Goal: Task Accomplishment & Management: Use online tool/utility

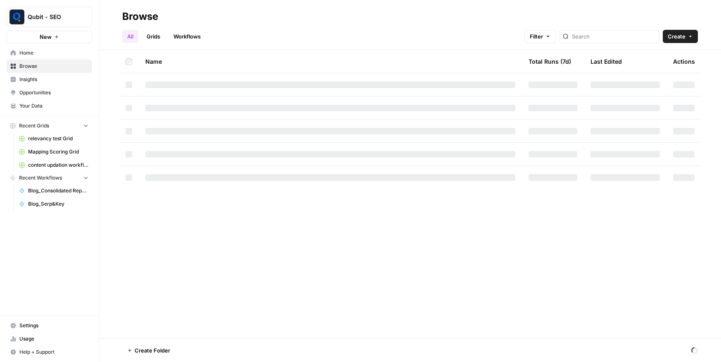
click at [43, 324] on span "Settings" at bounding box center [53, 324] width 69 height 7
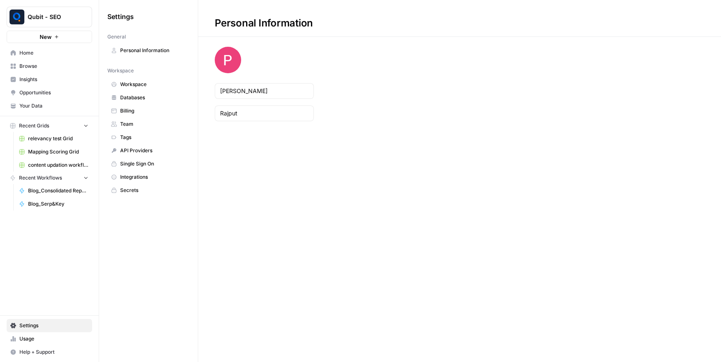
click at [137, 150] on span "API Providers" at bounding box center [153, 150] width 66 height 7
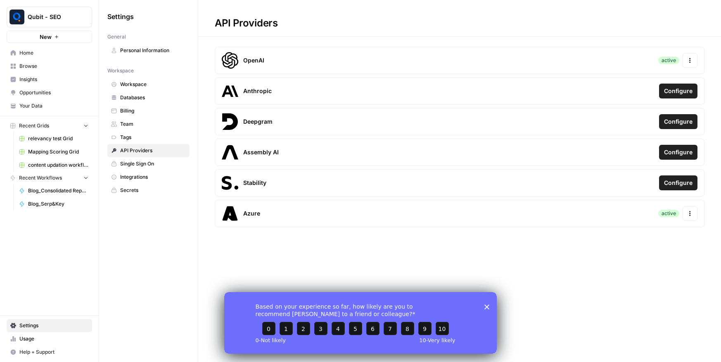
click at [684, 217] on button "Actions" at bounding box center [690, 213] width 15 height 15
click at [651, 230] on div "Update Credentials" at bounding box center [636, 235] width 117 height 15
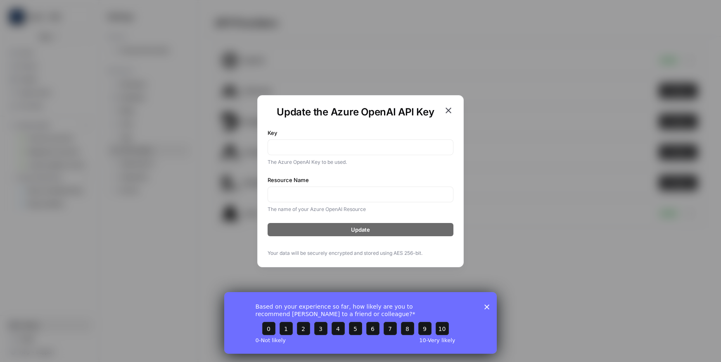
click at [269, 140] on div at bounding box center [361, 147] width 186 height 16
click at [309, 149] on input "Key" at bounding box center [360, 147] width 175 height 8
click at [355, 151] on div at bounding box center [361, 147] width 186 height 16
paste input "6XgaaUvpuWHZR95FtS18QP6kRpmCh2QEtMIL7hsHj2Gr3pKgFYkgJQQJ99BIAC77bzfXJ3w3AAAAACO…"
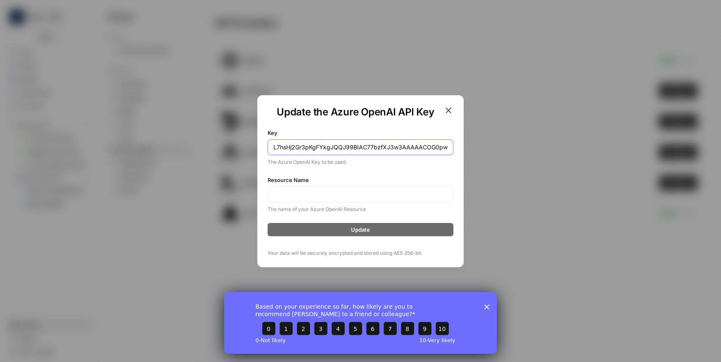
type input "6XgaaUvpuWHZR95FtS18QP6kRpmCh2QEtMIL7hsHj2Gr3pKgFYkgJQQJ99BIAC77bzfXJ3w3AAAAACO…"
click at [323, 195] on input "Resource Name" at bounding box center [360, 194] width 175 height 8
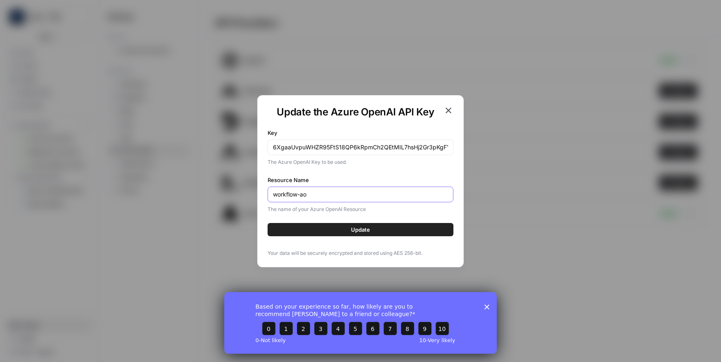
type input "workflow-ao"
click at [341, 226] on button "Update" at bounding box center [361, 229] width 186 height 13
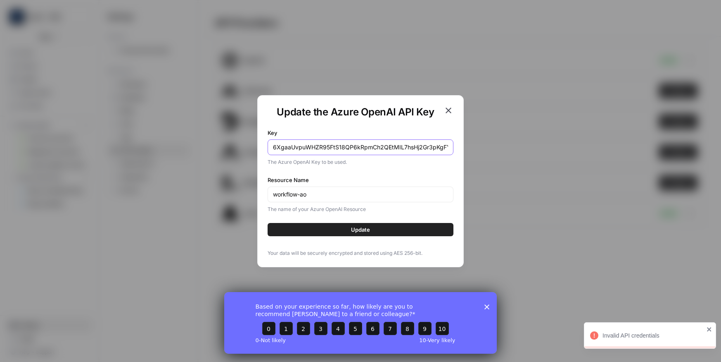
click at [402, 148] on input "6XgaaUvpuWHZR95FtS18QP6kRpmCh2QEtMIL7hsHj2Gr3pKgFYkgJQQJ99BIAC77bzfXJ3w3AAAAACO…" at bounding box center [360, 147] width 175 height 8
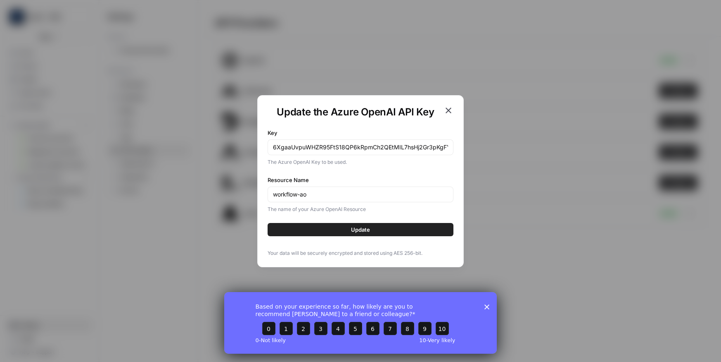
click at [357, 233] on span "Update" at bounding box center [360, 229] width 19 height 8
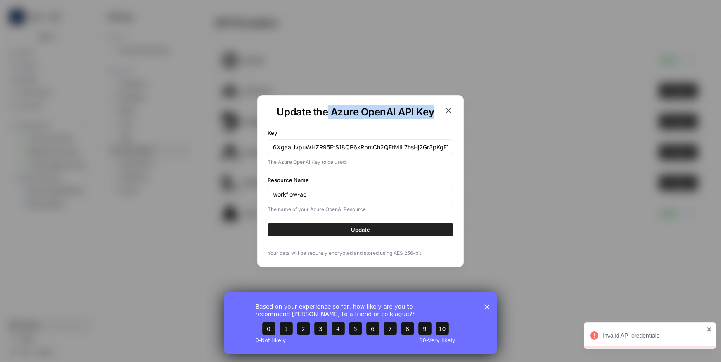
drag, startPoint x: 329, startPoint y: 114, endPoint x: 440, endPoint y: 117, distance: 111.6
click at [440, 117] on h1 "Update the Azure OpenAI API Key" at bounding box center [356, 111] width 176 height 13
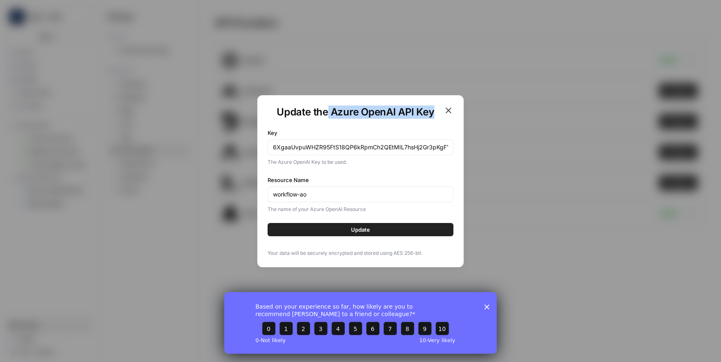
click at [447, 112] on icon "button" at bounding box center [449, 110] width 10 height 10
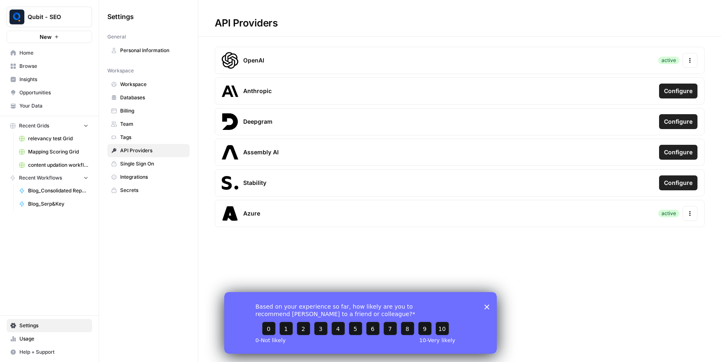
click at [693, 221] on div "Azure active Actions" at bounding box center [460, 213] width 490 height 27
click at [693, 219] on button "Actions" at bounding box center [690, 213] width 15 height 15
click at [606, 238] on span "Update Credentials" at bounding box center [616, 235] width 49 height 8
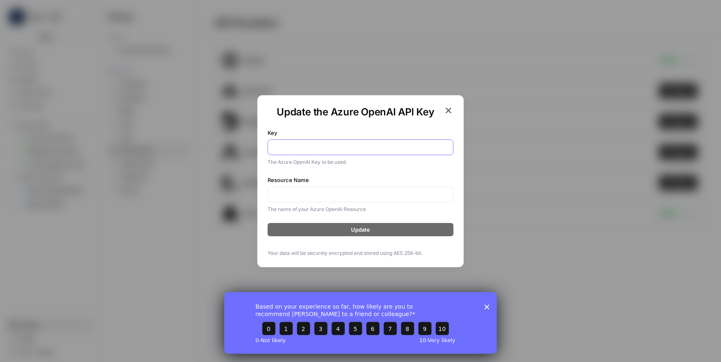
click at [336, 150] on input "Key" at bounding box center [360, 147] width 175 height 8
click at [312, 195] on input "Resource Name" at bounding box center [360, 194] width 175 height 8
paste input "workflow-ao"
type input "workflow-ao"
click at [296, 145] on input "Key" at bounding box center [360, 147] width 175 height 8
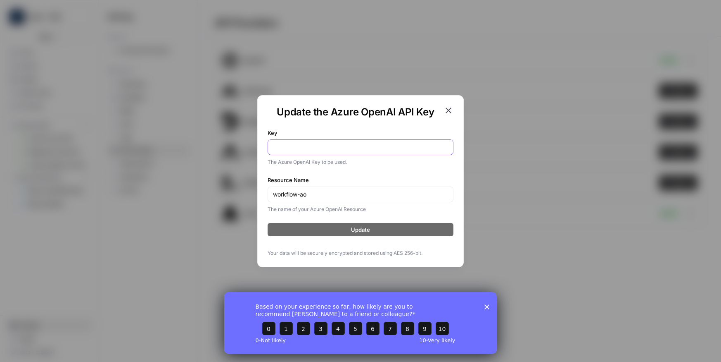
paste input "6XgaaUvpuWHZR95FtS18QP6kRpmCh2QEtMIL7hsHj2Gr3pKgFYkgJQQJ99BIAC77bzfXJ3w3AAAAACO…"
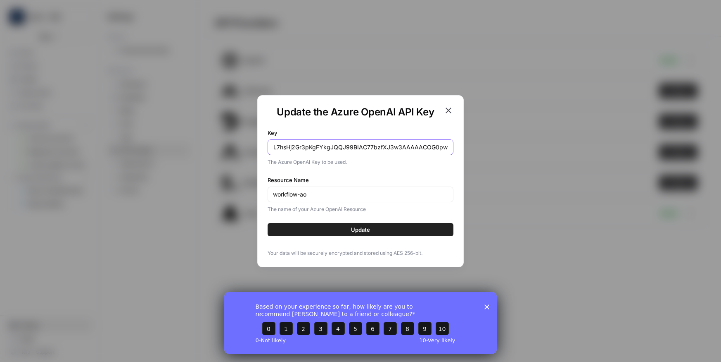
type input "6XgaaUvpuWHZR95FtS18QP6kRpmCh2QEtMIL7hsHj2Gr3pKgFYkgJQQJ99BIAC77bzfXJ3w3AAAAACO…"
click at [431, 233] on button "Update" at bounding box center [361, 229] width 186 height 13
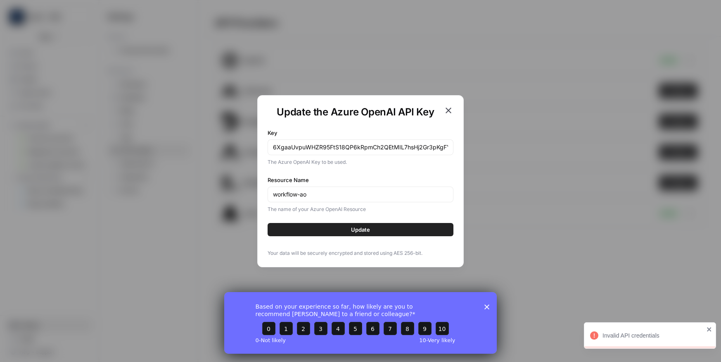
click at [346, 201] on div "workflow-ao" at bounding box center [361, 194] width 186 height 16
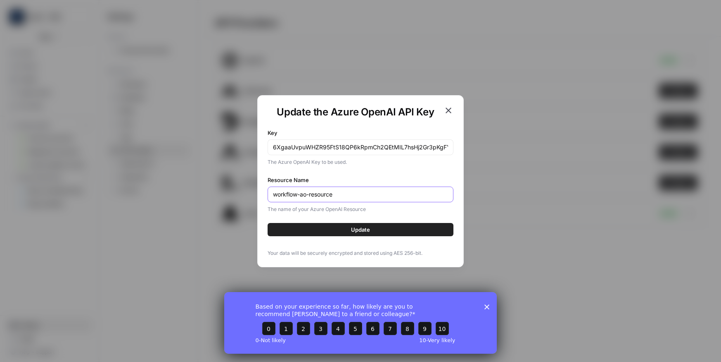
type input "workflow-ao-resource"
click at [398, 230] on button "Update" at bounding box center [361, 229] width 186 height 13
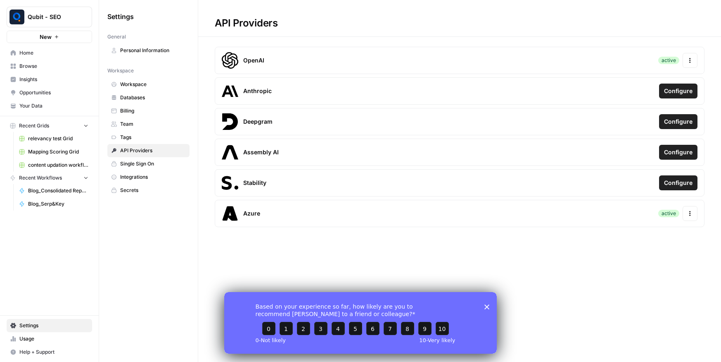
click at [485, 307] on icon "Close survey" at bounding box center [487, 306] width 5 height 5
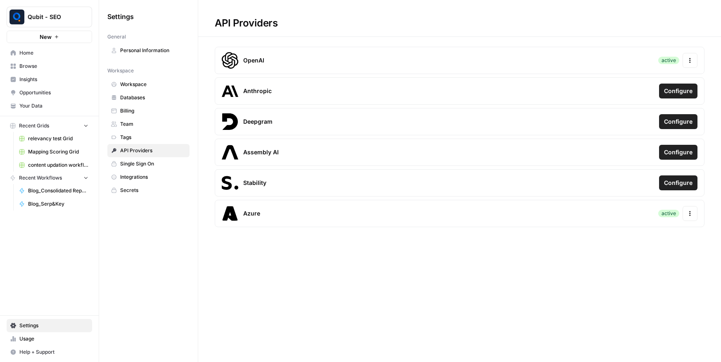
click at [61, 51] on span "Home" at bounding box center [53, 52] width 69 height 7
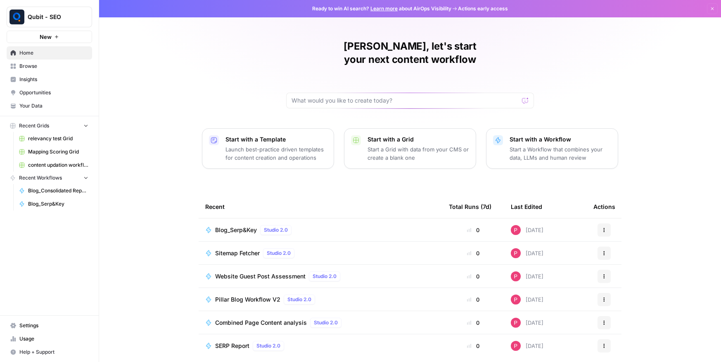
click at [243, 226] on span "Blog_Serp&Key" at bounding box center [236, 230] width 42 height 8
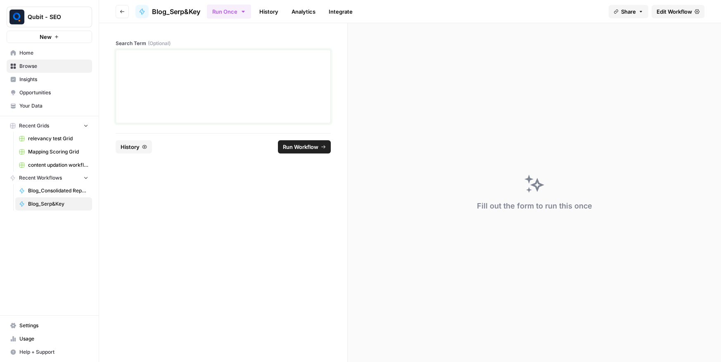
click at [280, 81] on div at bounding box center [223, 86] width 205 height 66
click at [324, 140] on footer "Reset History Run Workflow" at bounding box center [223, 146] width 215 height 27
click at [310, 145] on span "Run Workflow" at bounding box center [301, 147] width 36 height 8
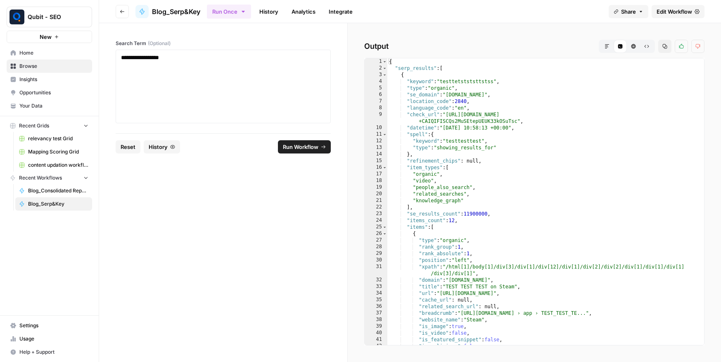
type textarea "**"
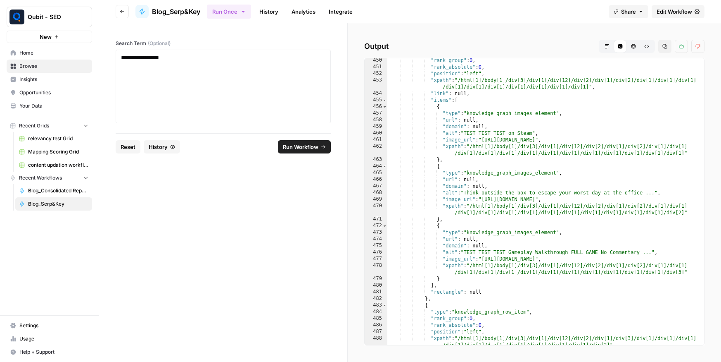
scroll to position [3515, 0]
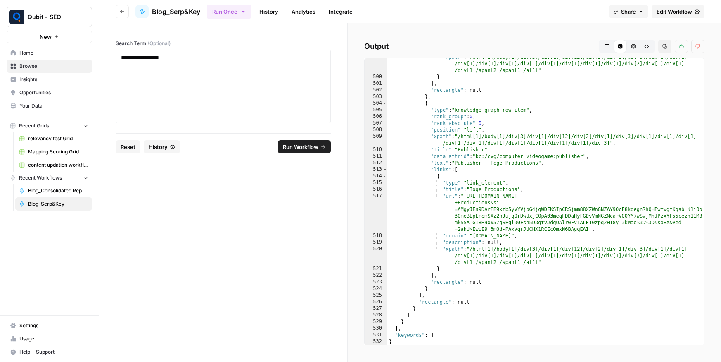
click at [679, 10] on span "Edit Workflow" at bounding box center [675, 11] width 36 height 8
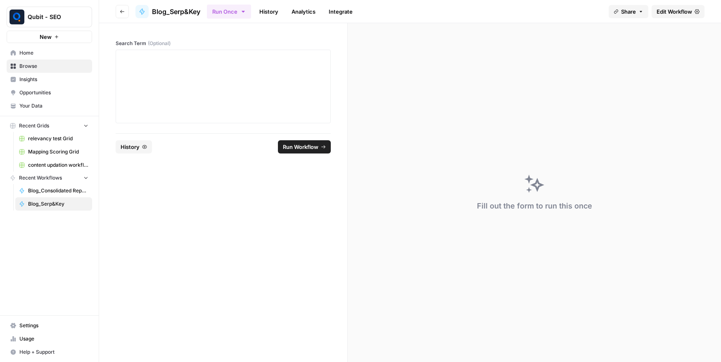
click at [32, 61] on link "Browse" at bounding box center [50, 65] width 86 height 13
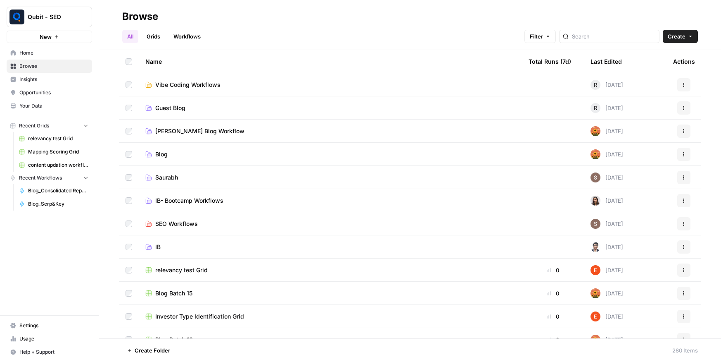
click at [38, 56] on span "Home" at bounding box center [53, 52] width 69 height 7
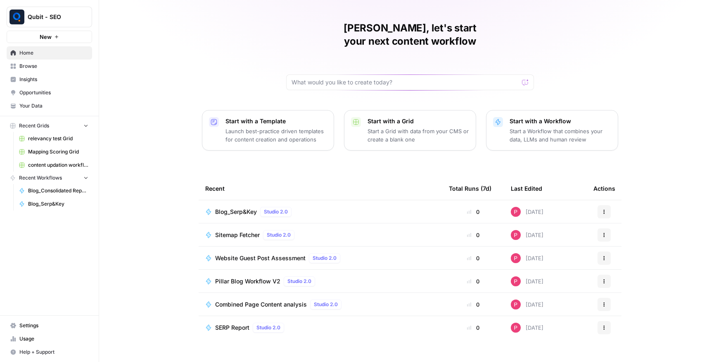
scroll to position [19, 0]
click at [25, 65] on span "Browse" at bounding box center [53, 65] width 69 height 7
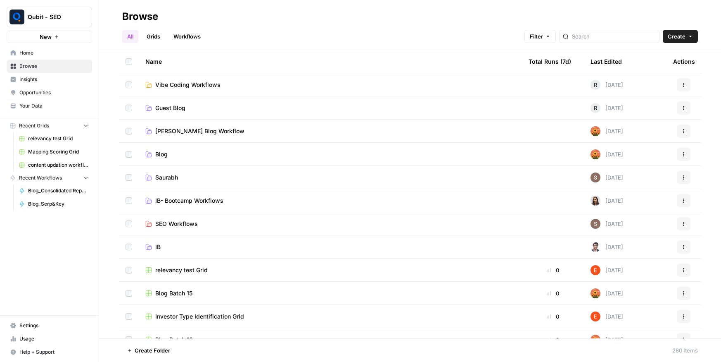
click at [170, 87] on span "Vibe Coding Workflows" at bounding box center [187, 85] width 65 height 8
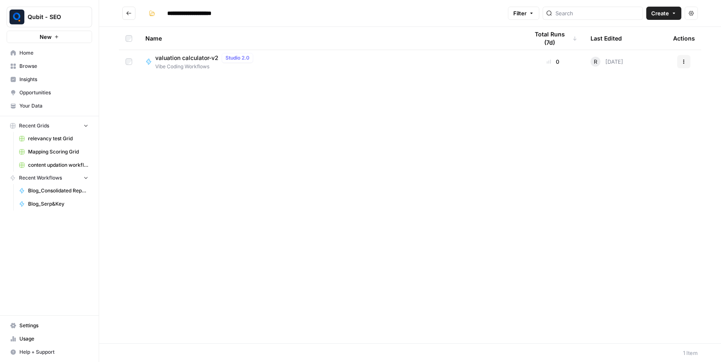
click at [187, 58] on span "valuation calculator-v2" at bounding box center [186, 58] width 63 height 8
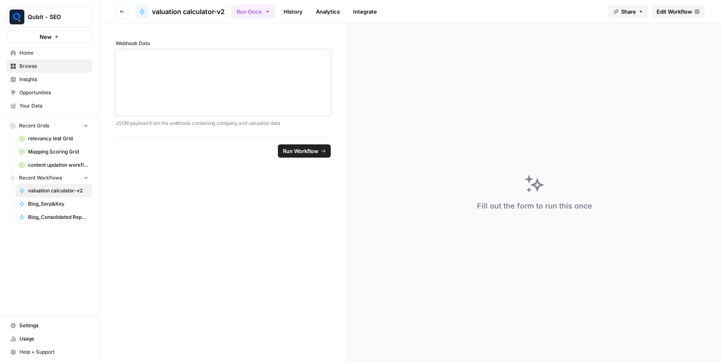
click at [249, 70] on textarea "Webhook Data" at bounding box center [223, 82] width 205 height 59
click at [675, 15] on link "Edit Workflow" at bounding box center [678, 11] width 53 height 13
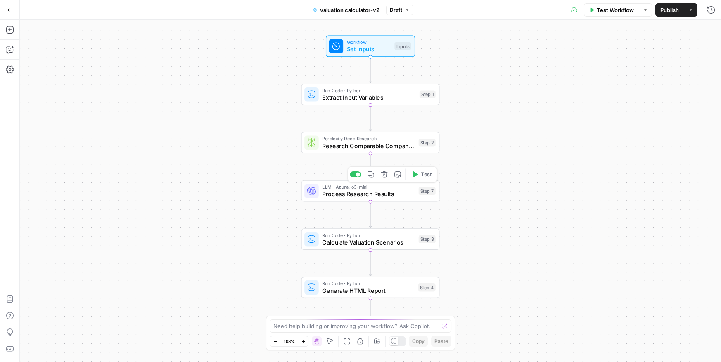
click at [336, 195] on span "Process Research Results" at bounding box center [368, 193] width 93 height 9
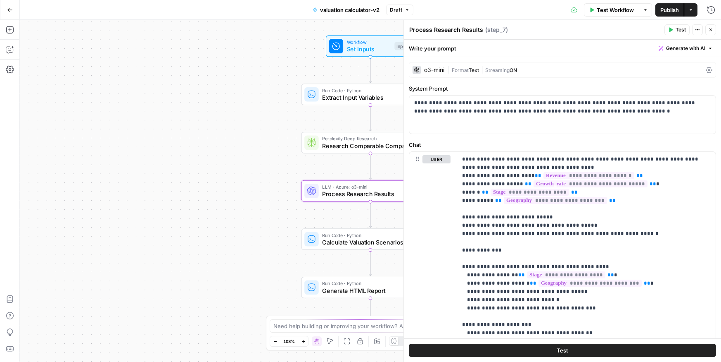
click at [478, 73] on span "Text" at bounding box center [474, 70] width 10 height 6
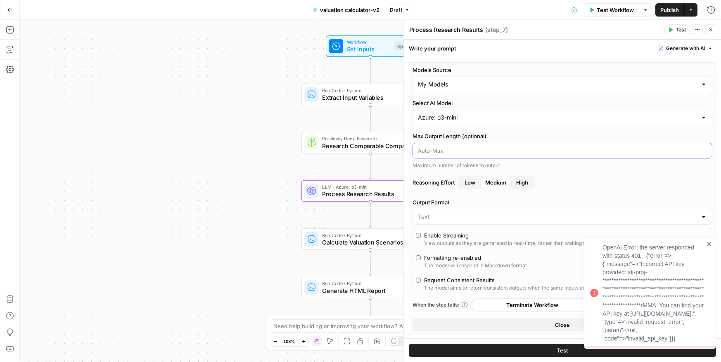
click at [457, 150] on input "Max Output Length (optional)" at bounding box center [562, 150] width 289 height 8
click at [713, 237] on div "**********" at bounding box center [650, 293] width 132 height 112
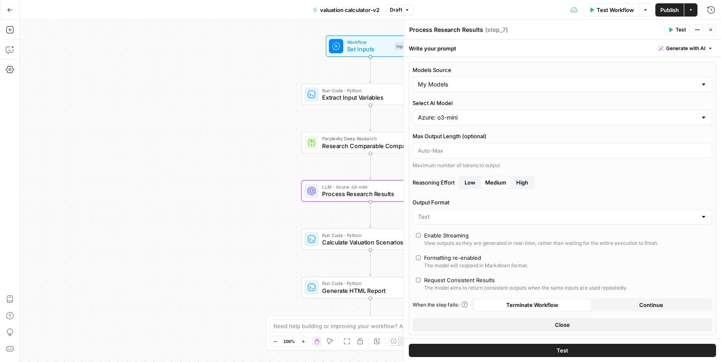
click at [682, 26] on button "Test" at bounding box center [677, 29] width 25 height 11
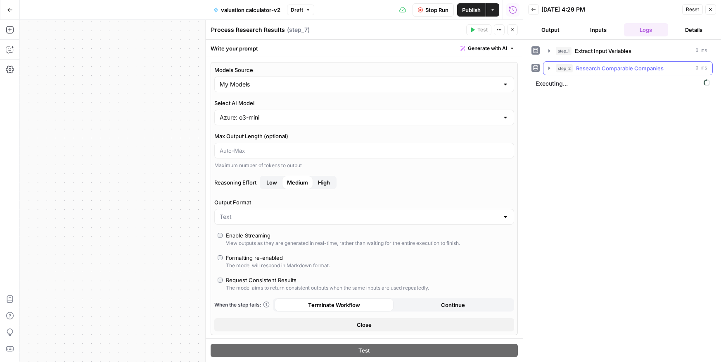
click at [572, 68] on span "step_2" at bounding box center [564, 68] width 17 height 8
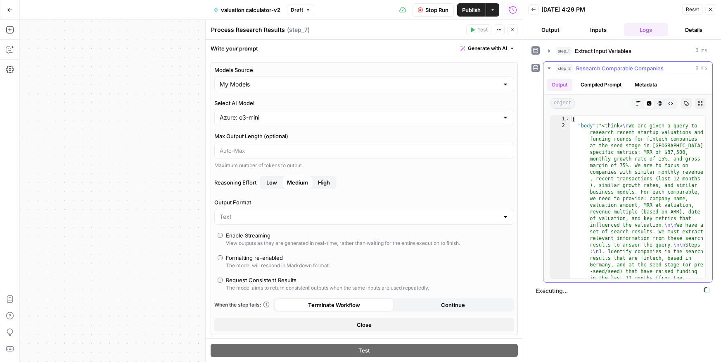
click at [572, 68] on span "step_2" at bounding box center [564, 68] width 17 height 8
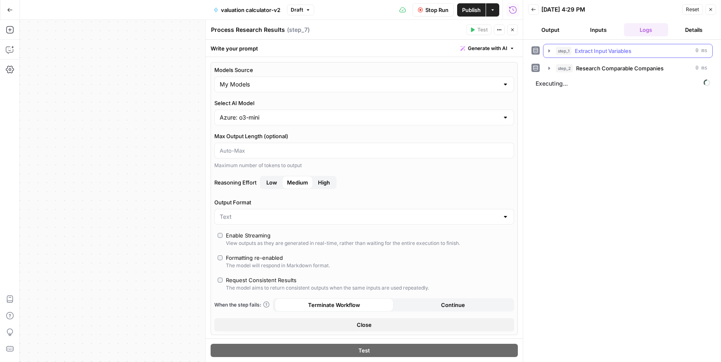
click at [574, 55] on div "step_1 Extract Input Variables 0 ms" at bounding box center [632, 51] width 152 height 8
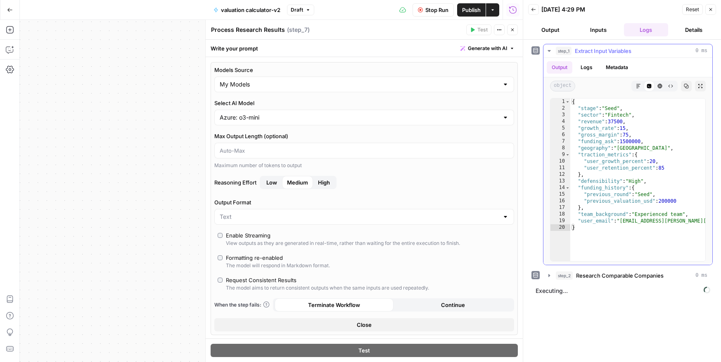
click at [574, 55] on div "step_1 Extract Input Variables 0 ms" at bounding box center [632, 51] width 152 height 8
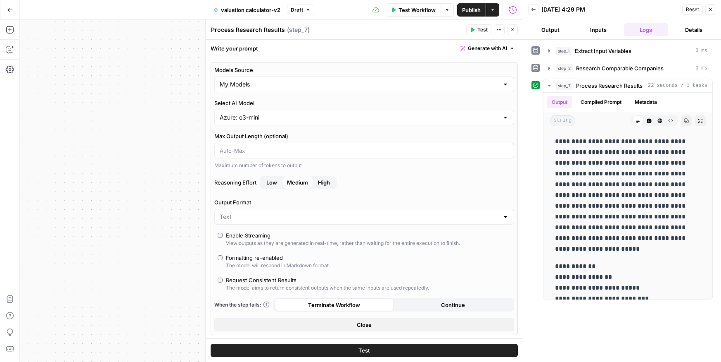
click at [703, 26] on button "Details" at bounding box center [694, 29] width 45 height 13
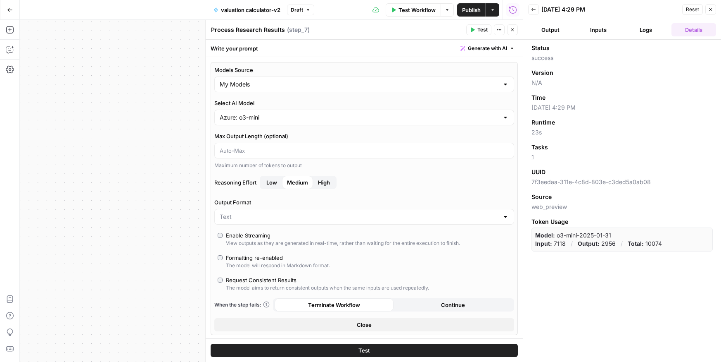
click at [608, 27] on button "Inputs" at bounding box center [598, 29] width 45 height 13
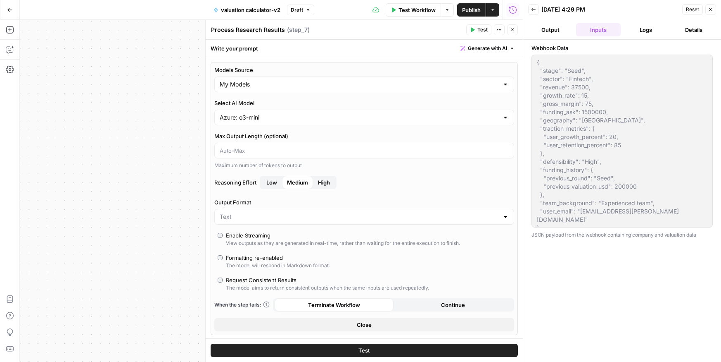
click at [688, 32] on button "Details" at bounding box center [694, 29] width 45 height 13
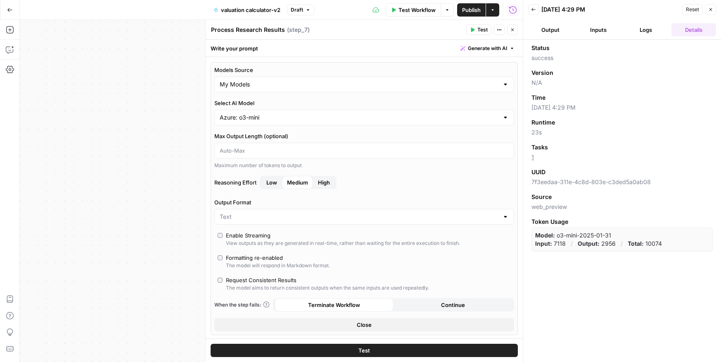
click at [576, 238] on p "Model: o3-mini-2025-01-31" at bounding box center [573, 235] width 76 height 8
click at [580, 245] on strong "Output:" at bounding box center [589, 243] width 22 height 7
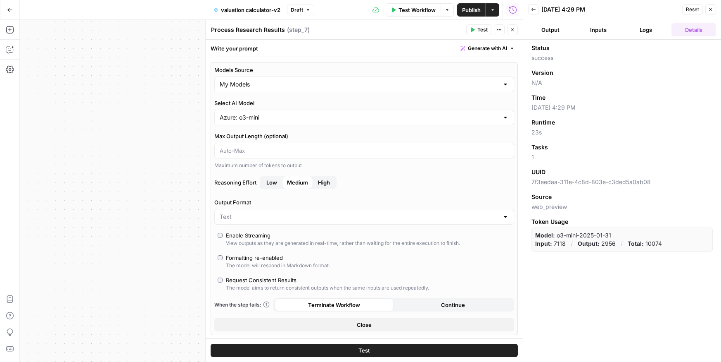
click at [580, 245] on strong "Output:" at bounding box center [589, 243] width 22 height 7
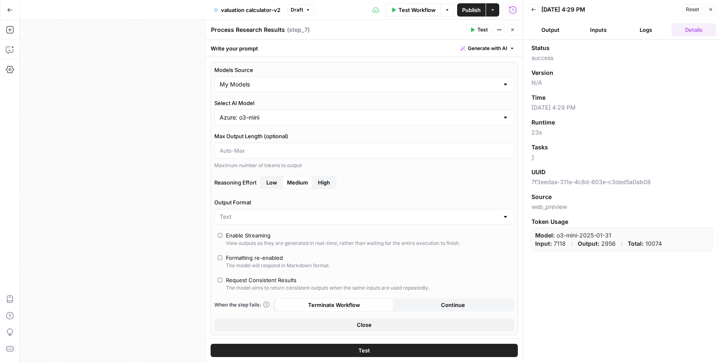
click at [580, 245] on strong "Output:" at bounding box center [589, 243] width 22 height 7
click at [542, 57] on span "success" at bounding box center [622, 58] width 181 height 8
click at [540, 31] on button "Output" at bounding box center [550, 29] width 45 height 13
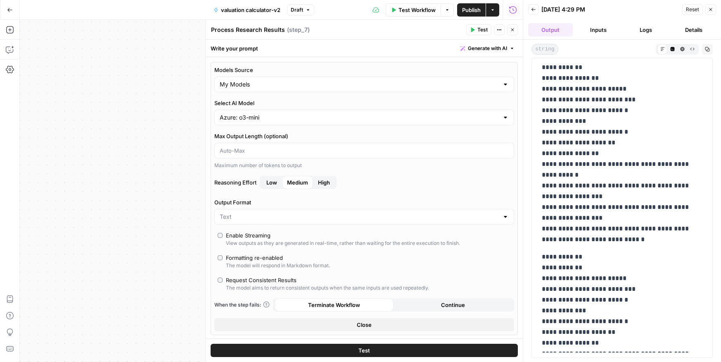
scroll to position [264, 0]
